Goal: Information Seeking & Learning: Learn about a topic

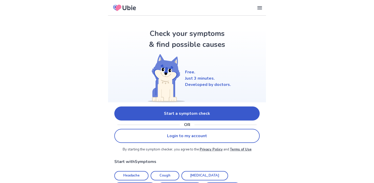
click at [171, 110] on link "Start a symptom check" at bounding box center [186, 114] width 145 height 14
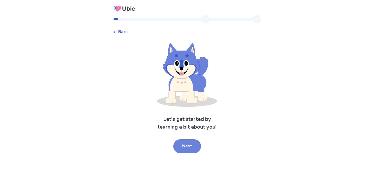
click at [184, 142] on button "Next" at bounding box center [187, 146] width 28 height 14
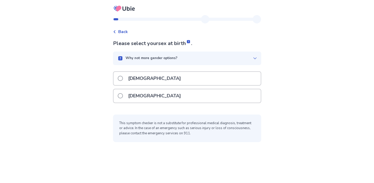
click at [148, 76] on div "[DEMOGRAPHIC_DATA]" at bounding box center [186, 78] width 147 height 13
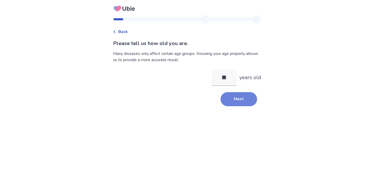
type input "**"
click at [253, 101] on button "Next" at bounding box center [238, 99] width 37 height 14
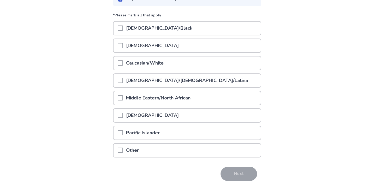
scroll to position [59, 0]
click at [177, 66] on div "Caucasian/White" at bounding box center [186, 62] width 147 height 13
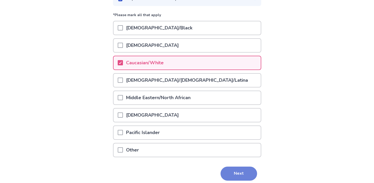
click at [236, 174] on button "Next" at bounding box center [238, 174] width 37 height 14
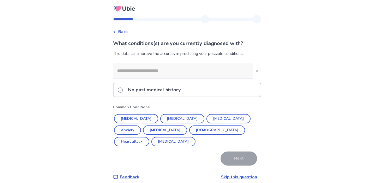
click at [159, 92] on p "No past medical history" at bounding box center [154, 89] width 59 height 13
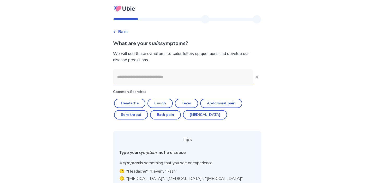
click at [176, 75] on input at bounding box center [183, 77] width 140 height 16
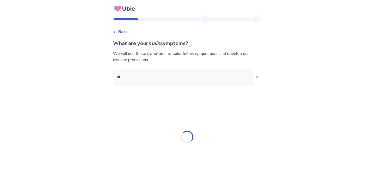
type input "***"
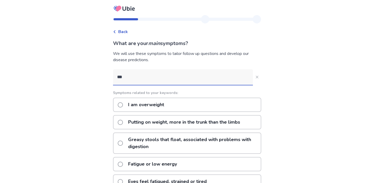
click at [143, 163] on p "Fatigue or low energy" at bounding box center [152, 164] width 55 height 13
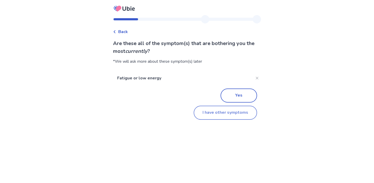
click at [227, 113] on button "I have other symptoms" at bounding box center [224, 113] width 63 height 14
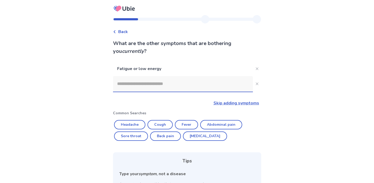
click at [173, 81] on input at bounding box center [183, 84] width 140 height 16
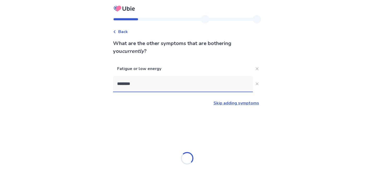
type input "*********"
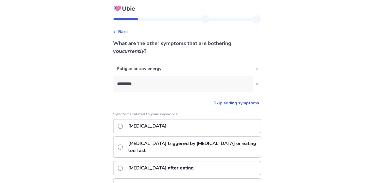
click at [149, 125] on p "[MEDICAL_DATA]" at bounding box center [147, 126] width 45 height 13
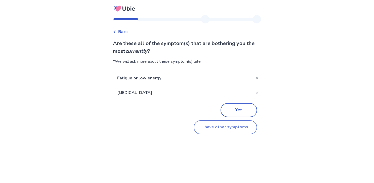
click at [222, 127] on button "I have other symptoms" at bounding box center [224, 127] width 63 height 14
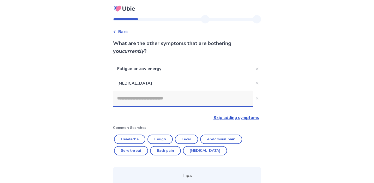
click at [127, 101] on input at bounding box center [183, 99] width 140 height 16
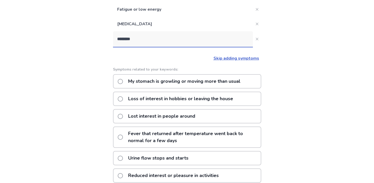
scroll to position [59, 0]
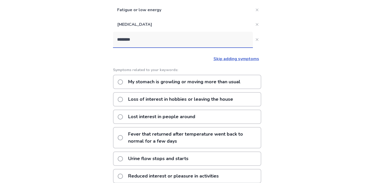
click at [148, 39] on input "********" at bounding box center [183, 40] width 140 height 16
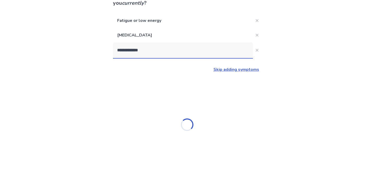
type input "**********"
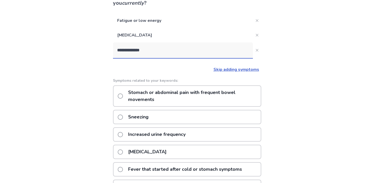
click at [162, 94] on p "Stomach or abdominal pain with frequent bowel movements" at bounding box center [193, 96] width 136 height 20
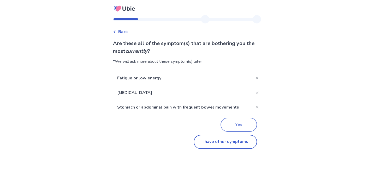
click at [227, 125] on button "Yes" at bounding box center [238, 125] width 37 height 14
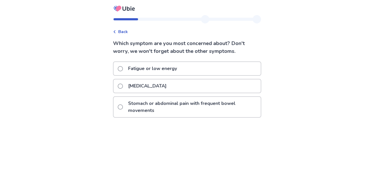
click at [174, 71] on p "Fatigue or low energy" at bounding box center [152, 68] width 55 height 13
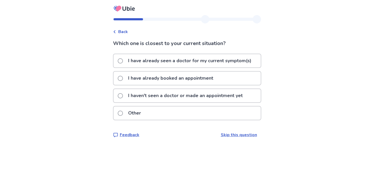
click at [215, 96] on p "I haven't seen a doctor or made an appointment yet" at bounding box center [185, 95] width 121 height 13
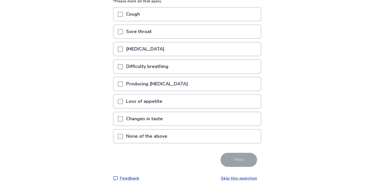
scroll to position [64, 0]
click at [135, 133] on p "None of the above" at bounding box center [146, 135] width 47 height 13
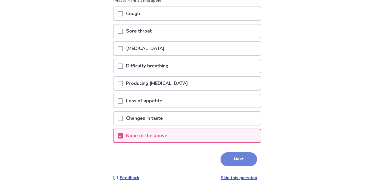
click at [229, 163] on button "Next" at bounding box center [238, 160] width 37 height 14
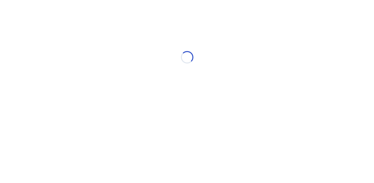
select select "*"
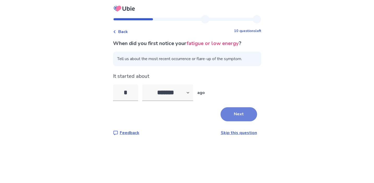
type input "*"
click at [247, 116] on button "Next" at bounding box center [238, 114] width 37 height 14
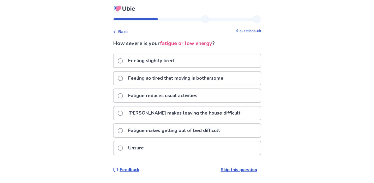
click at [158, 132] on p "Fatigue makes getting out of bed difficult" at bounding box center [174, 130] width 98 height 13
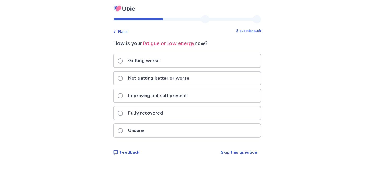
click at [139, 97] on p "Improving but still present" at bounding box center [157, 95] width 65 height 13
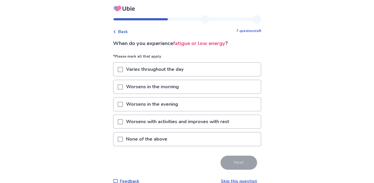
click at [153, 142] on p "None of the above" at bounding box center [146, 139] width 47 height 13
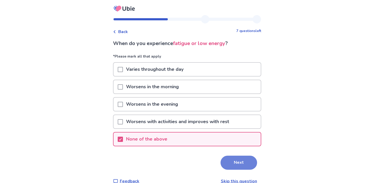
click at [239, 165] on button "Next" at bounding box center [238, 163] width 37 height 14
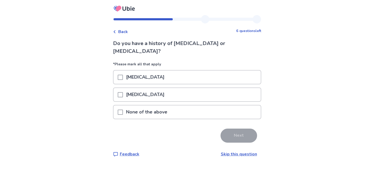
click at [140, 108] on p "None of the above" at bounding box center [146, 112] width 47 height 13
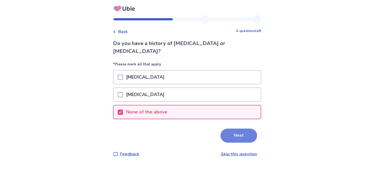
click at [238, 132] on button "Next" at bounding box center [238, 136] width 37 height 14
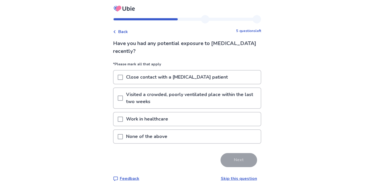
click at [148, 133] on p "None of the above" at bounding box center [146, 136] width 47 height 13
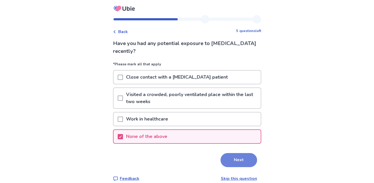
click at [230, 156] on button "Next" at bounding box center [238, 160] width 37 height 14
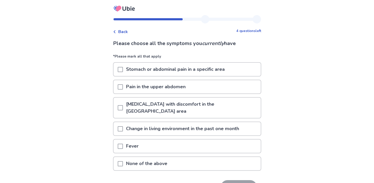
click at [166, 105] on p "[MEDICAL_DATA] with discomfort in the [GEOGRAPHIC_DATA] area" at bounding box center [192, 108] width 138 height 20
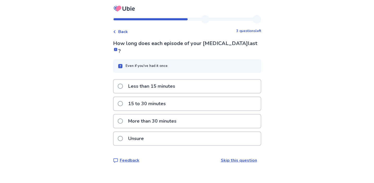
click at [132, 132] on p "Unsure" at bounding box center [136, 138] width 22 height 13
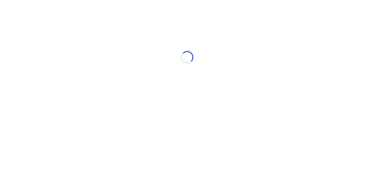
select select "*"
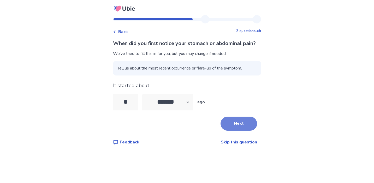
type input "*"
click at [241, 131] on button "Next" at bounding box center [238, 124] width 37 height 14
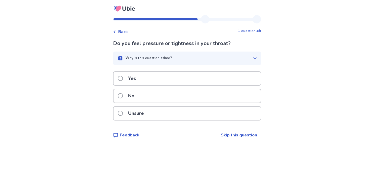
click at [147, 99] on div "No" at bounding box center [186, 95] width 147 height 13
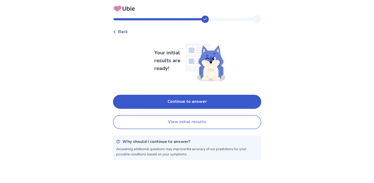
click at [168, 122] on button "View initial results" at bounding box center [187, 122] width 148 height 14
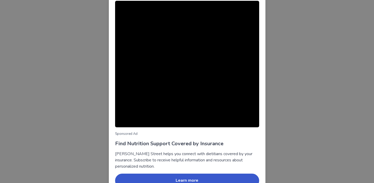
scroll to position [33, 0]
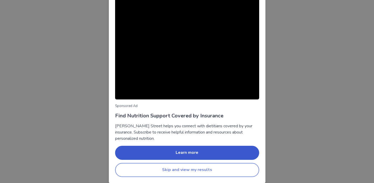
click at [177, 172] on button "Skip and view my results" at bounding box center [187, 170] width 144 height 14
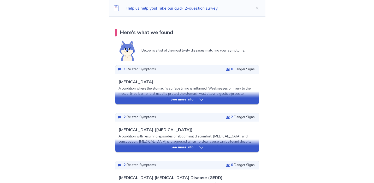
scroll to position [101, 0]
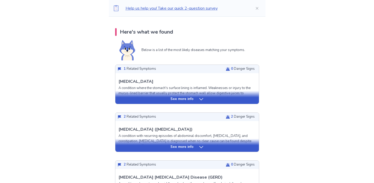
click at [190, 101] on p "See more info" at bounding box center [181, 99] width 23 height 5
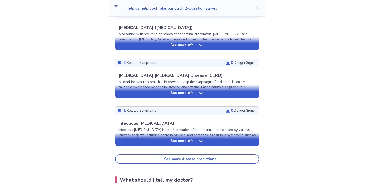
scroll to position [605, 0]
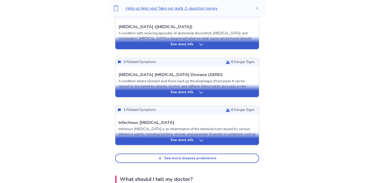
click at [173, 138] on p "See more info" at bounding box center [181, 140] width 23 height 5
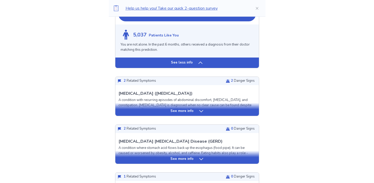
scroll to position [557, 0]
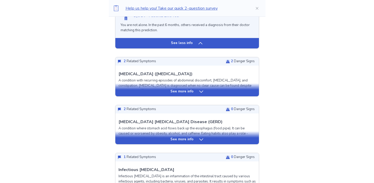
click at [180, 90] on div "See more info" at bounding box center [186, 89] width 143 height 13
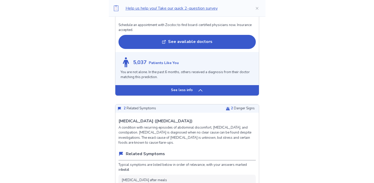
scroll to position [364, 0]
